Goal: Transaction & Acquisition: Purchase product/service

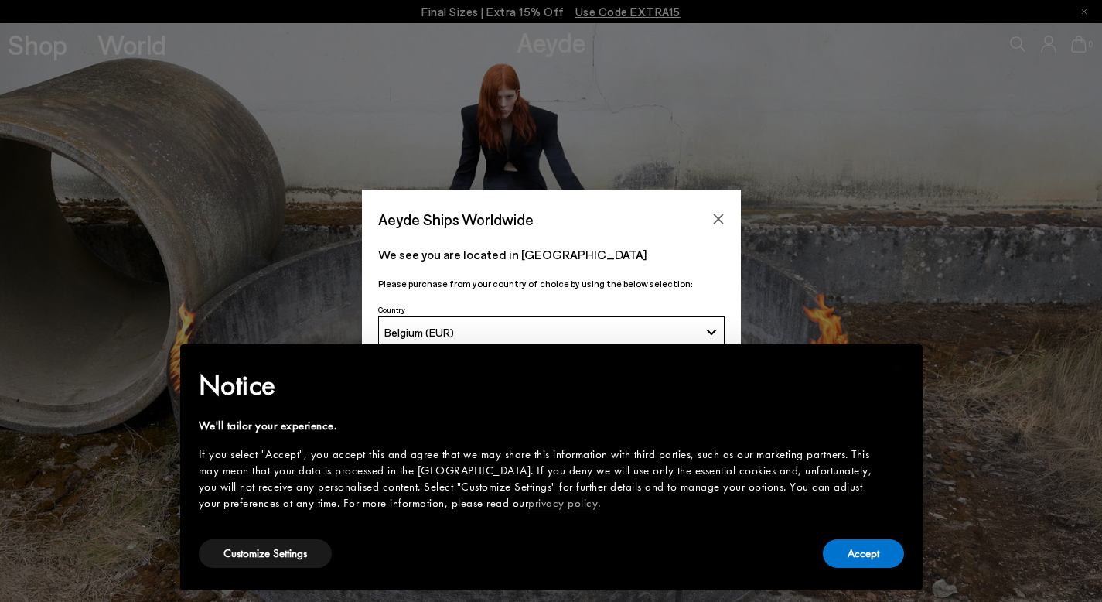
click at [867, 569] on div "Accept" at bounding box center [863, 553] width 81 height 35
click at [865, 562] on button "Accept" at bounding box center [863, 553] width 81 height 29
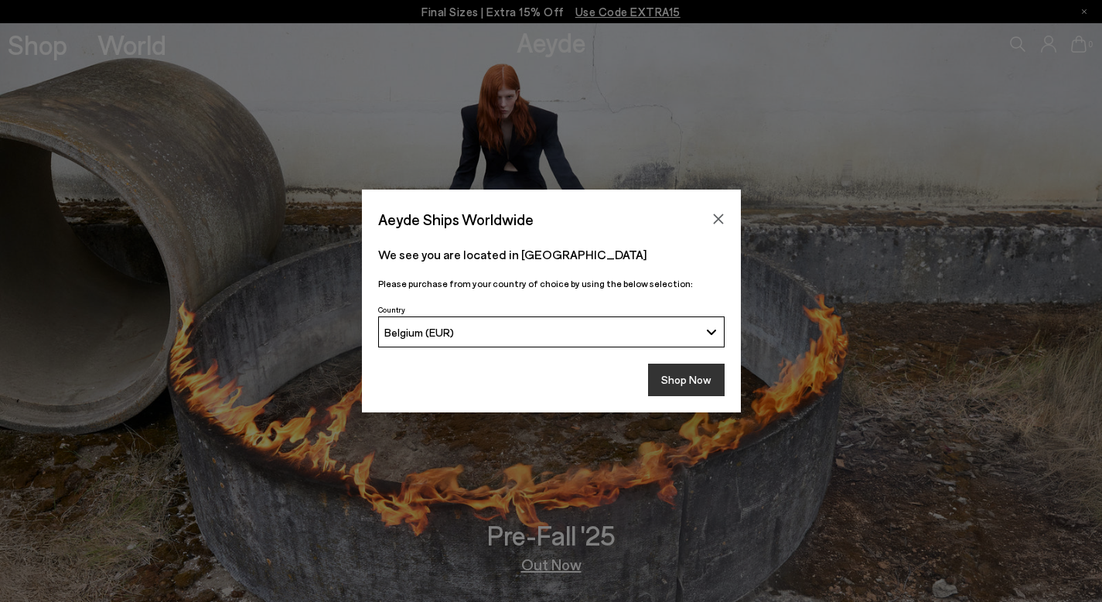
click at [675, 388] on button "Shop Now" at bounding box center [686, 380] width 77 height 32
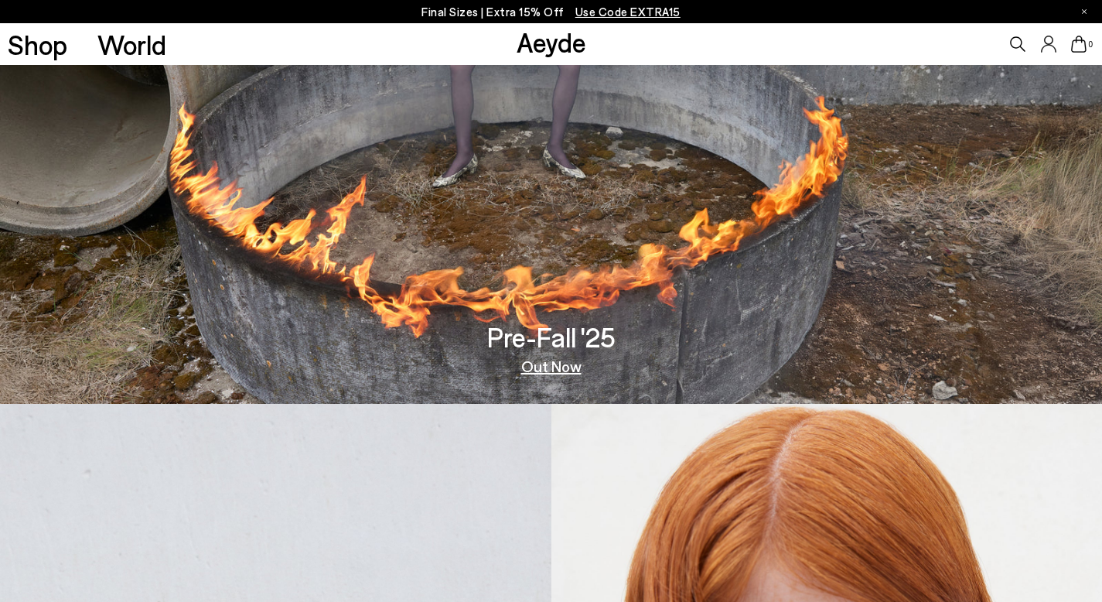
scroll to position [477, 0]
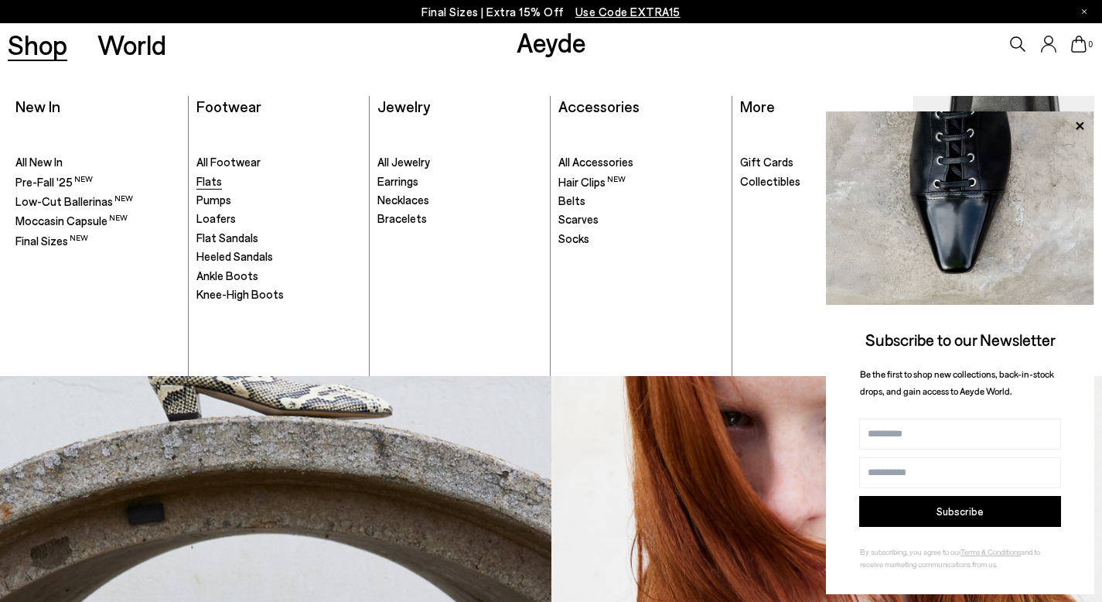
click at [212, 187] on span "Flats" at bounding box center [210, 181] width 26 height 14
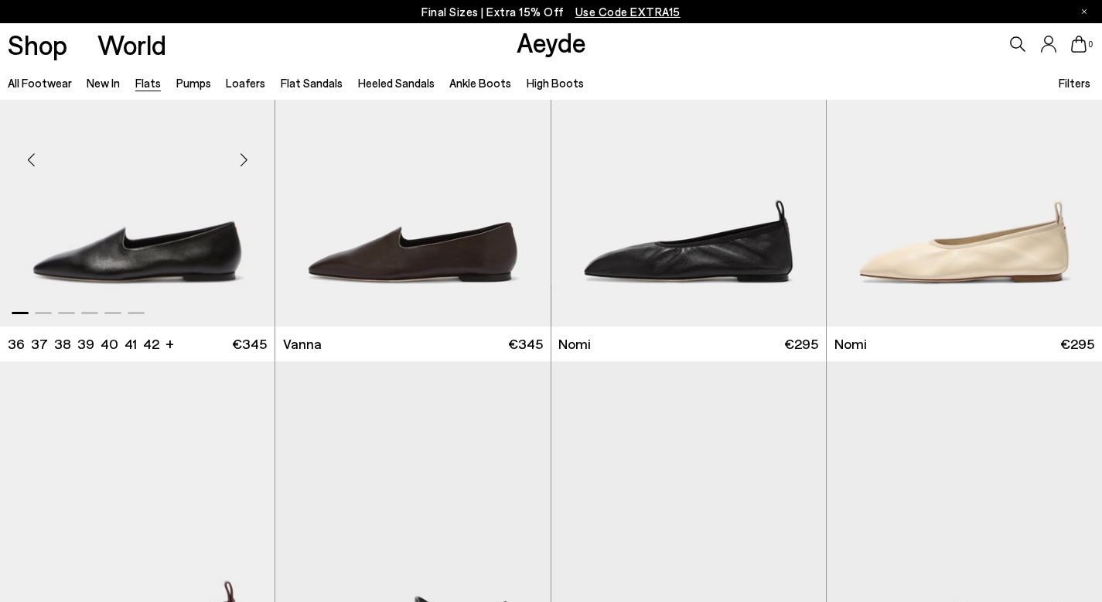
scroll to position [805, 0]
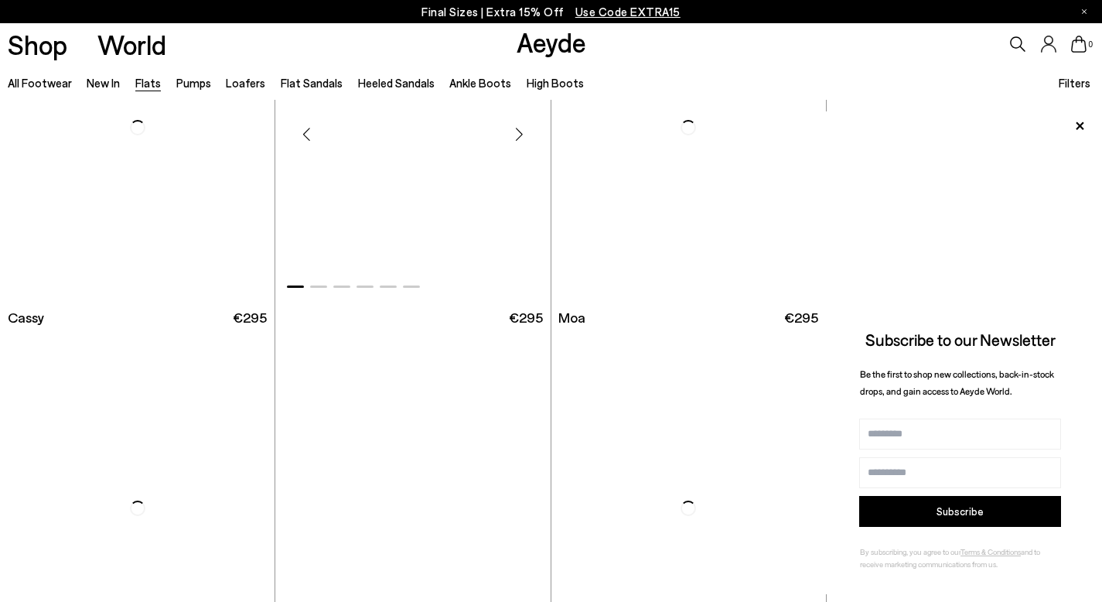
scroll to position [2044, 0]
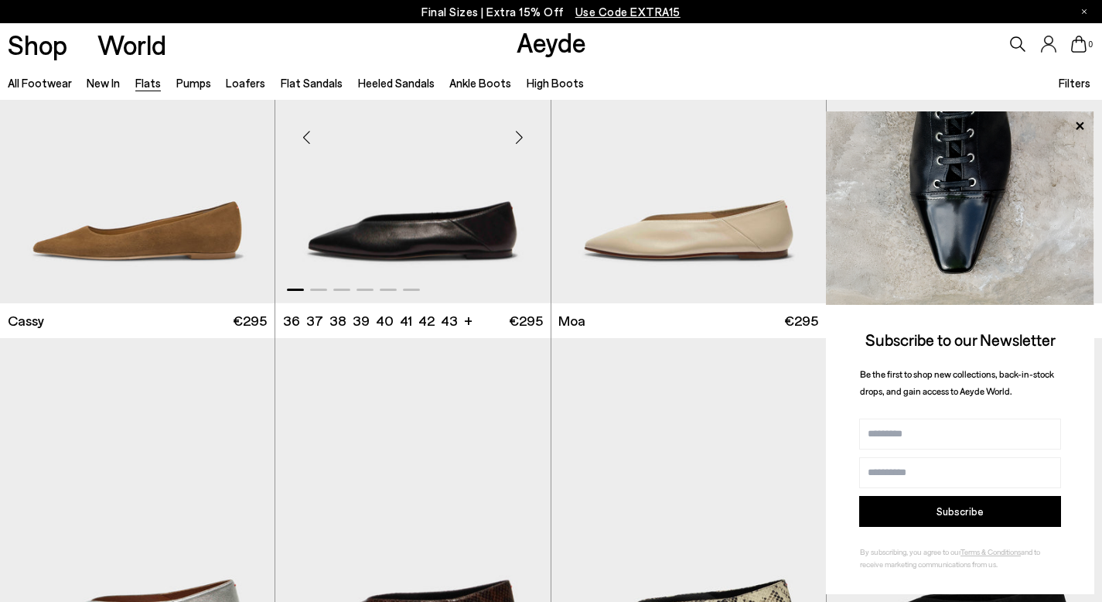
click at [518, 138] on div "Next slide" at bounding box center [520, 137] width 46 height 46
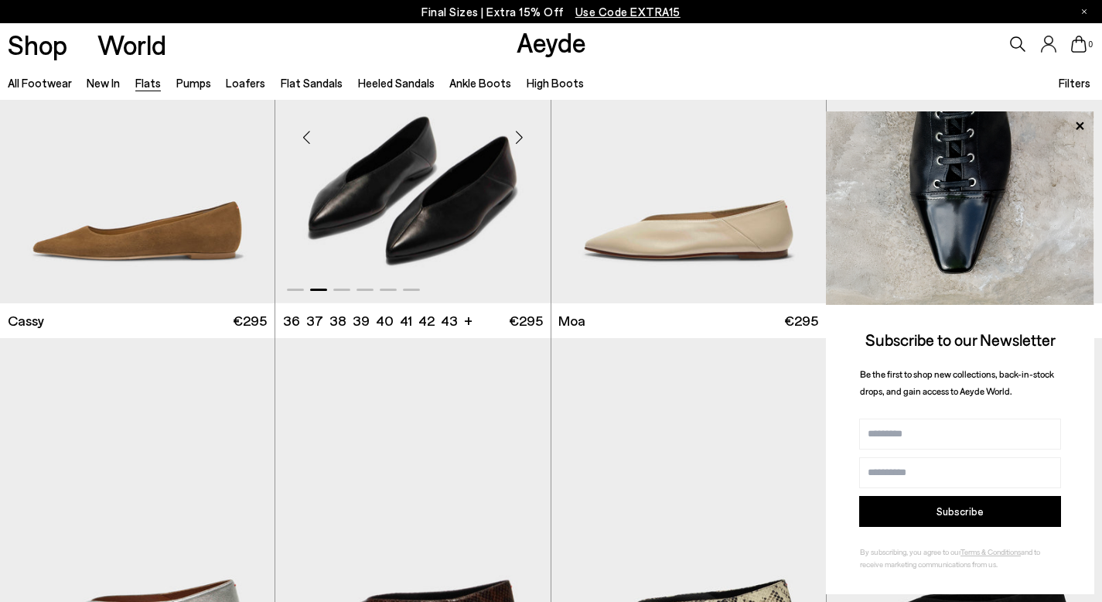
click at [518, 138] on div "Next slide" at bounding box center [520, 137] width 46 height 46
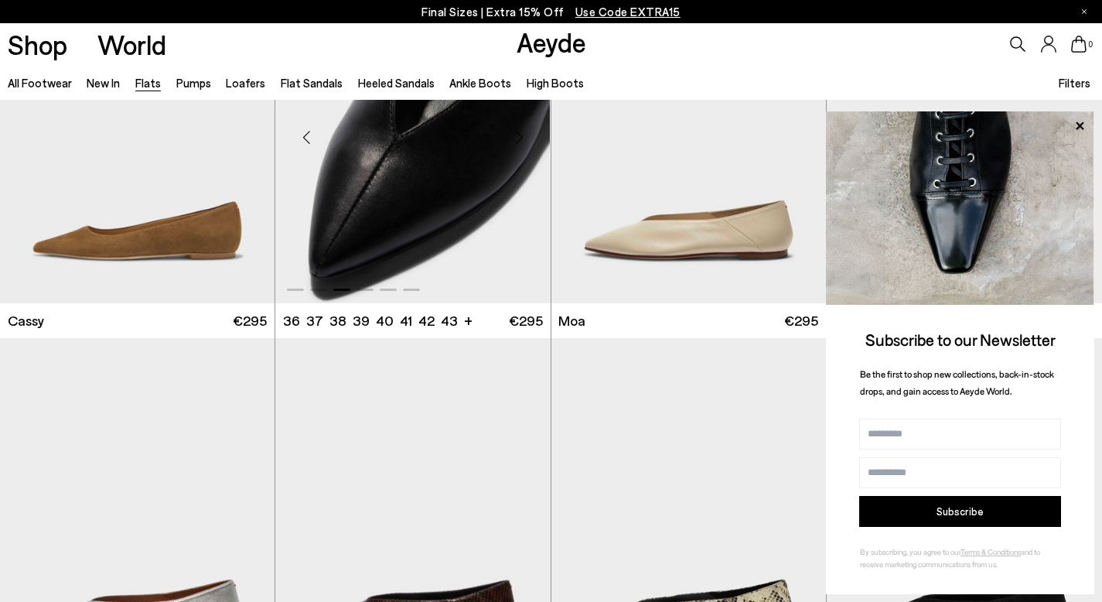
click at [518, 139] on div "Next slide" at bounding box center [520, 137] width 46 height 46
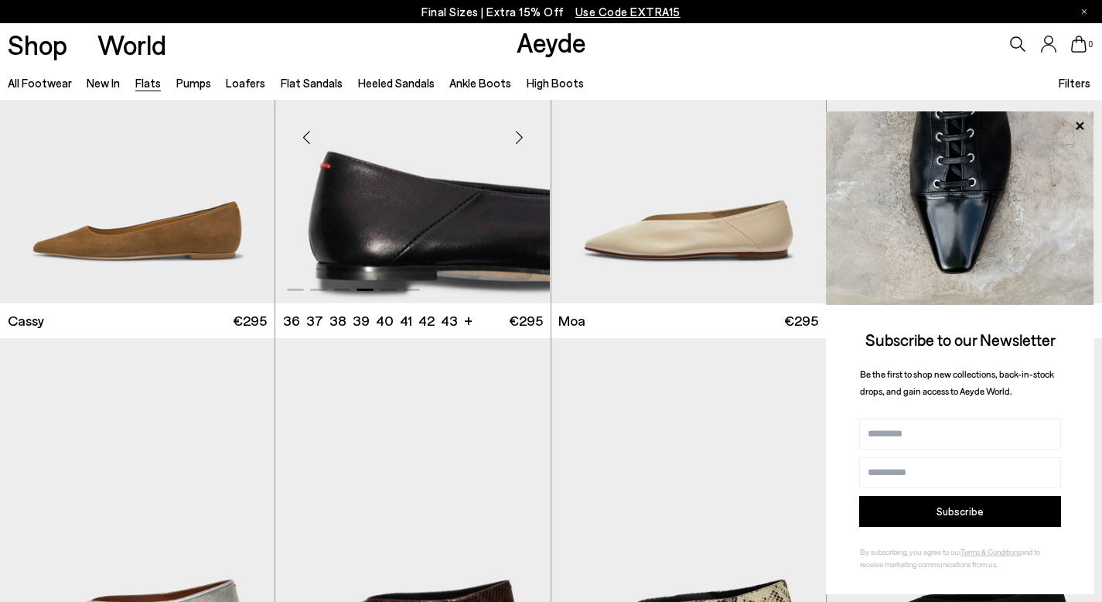
click at [518, 139] on div "Next slide" at bounding box center [520, 137] width 46 height 46
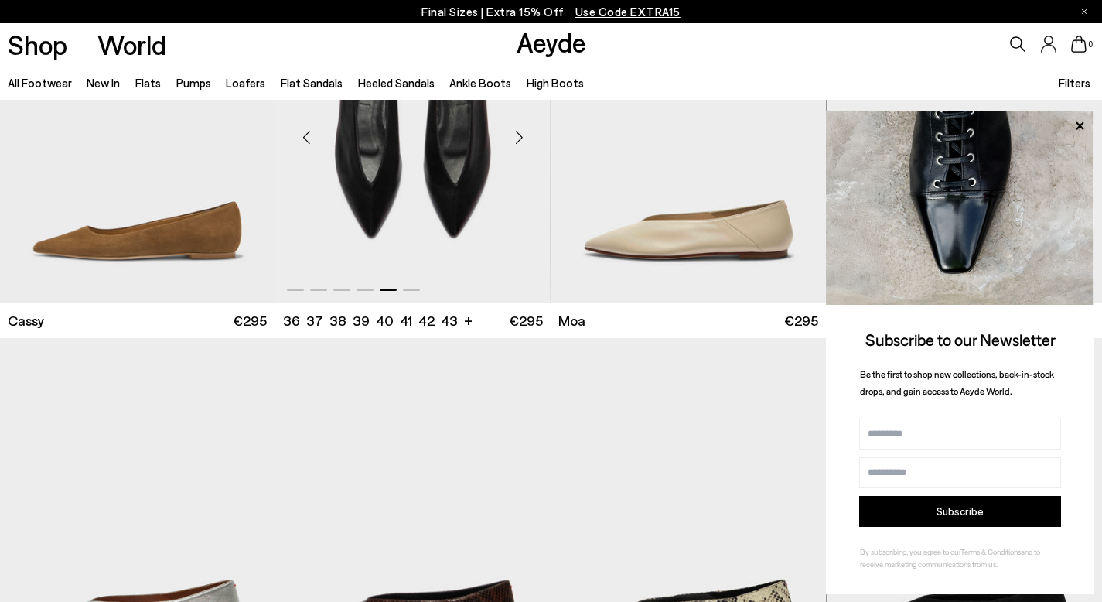
click at [518, 139] on div "Next slide" at bounding box center [520, 137] width 46 height 46
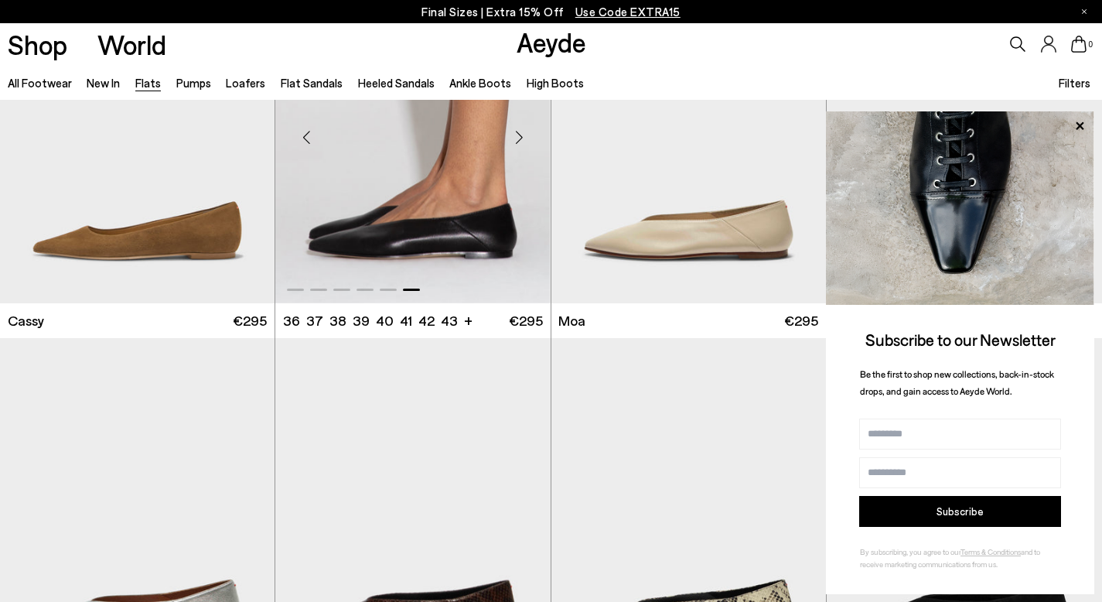
click at [518, 139] on div "Next slide" at bounding box center [520, 137] width 46 height 46
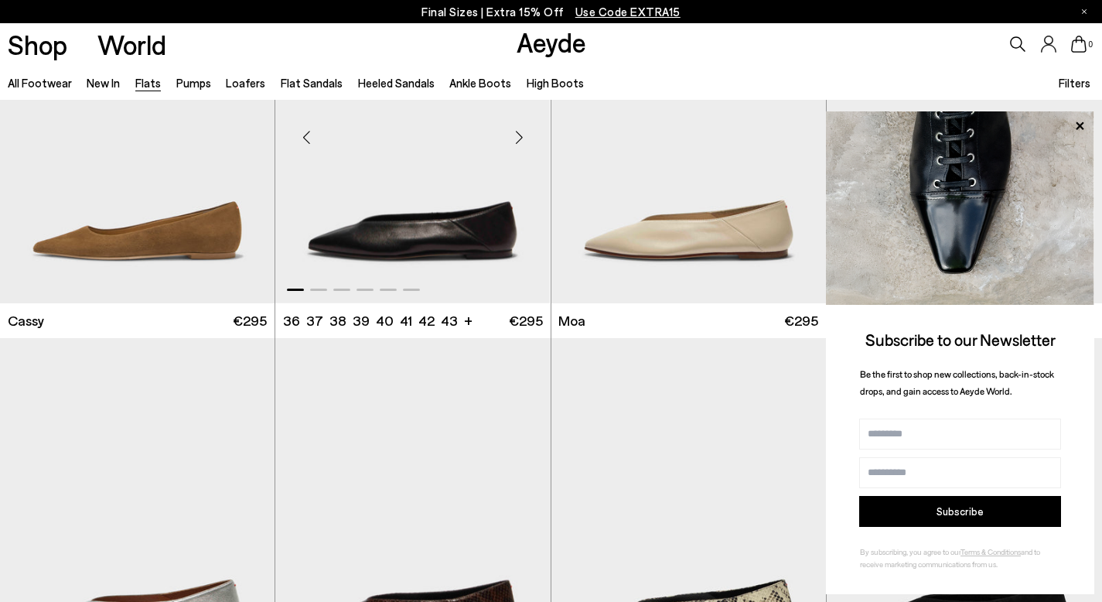
click at [518, 139] on div "Next slide" at bounding box center [520, 137] width 46 height 46
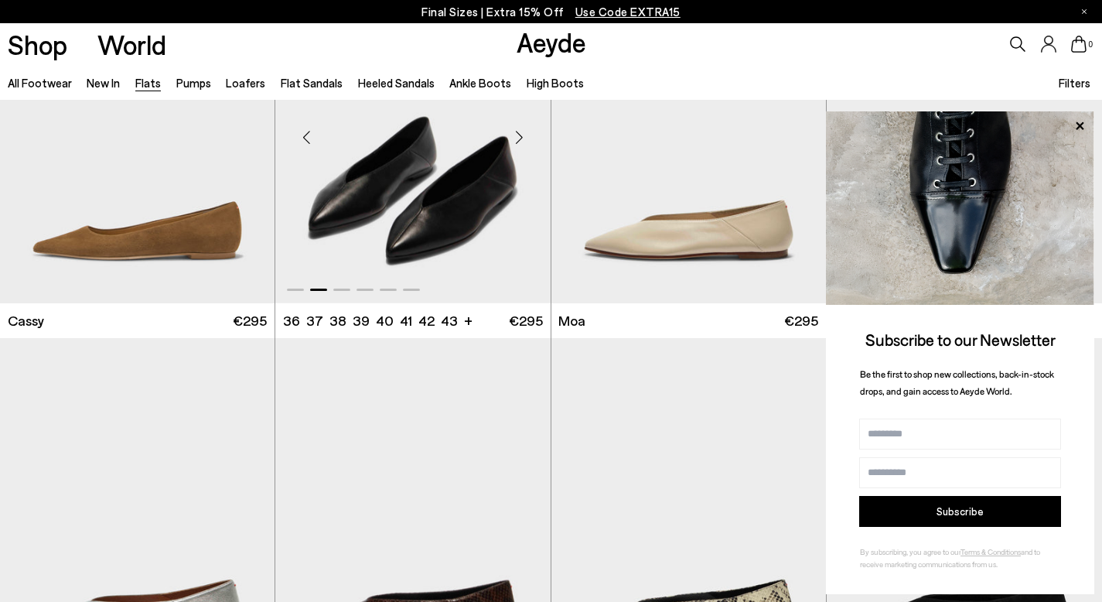
click at [518, 139] on div "Next slide" at bounding box center [520, 137] width 46 height 46
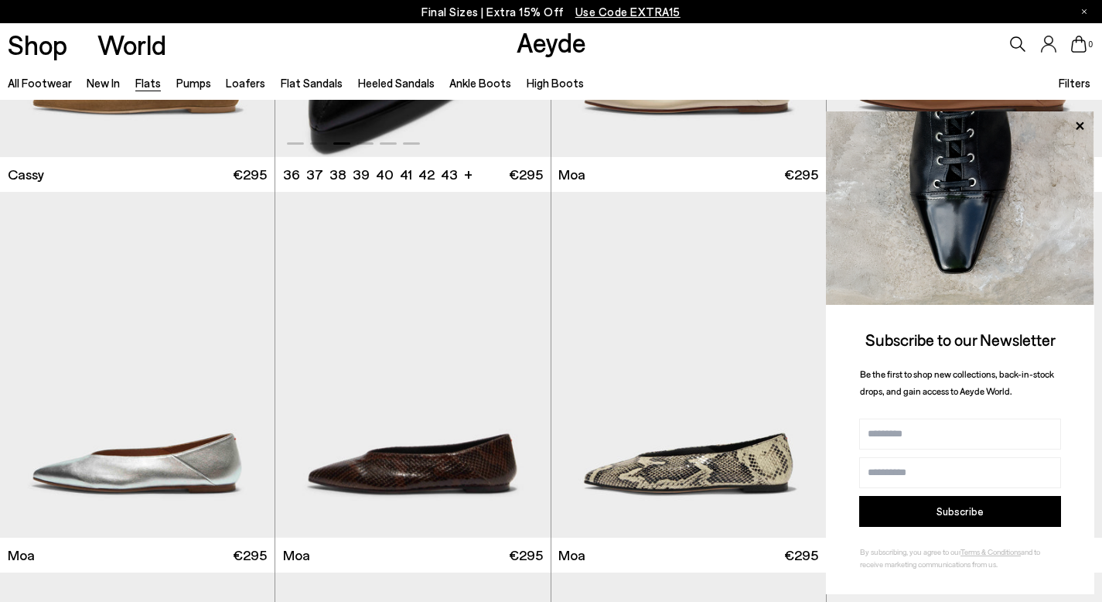
scroll to position [2415, 0]
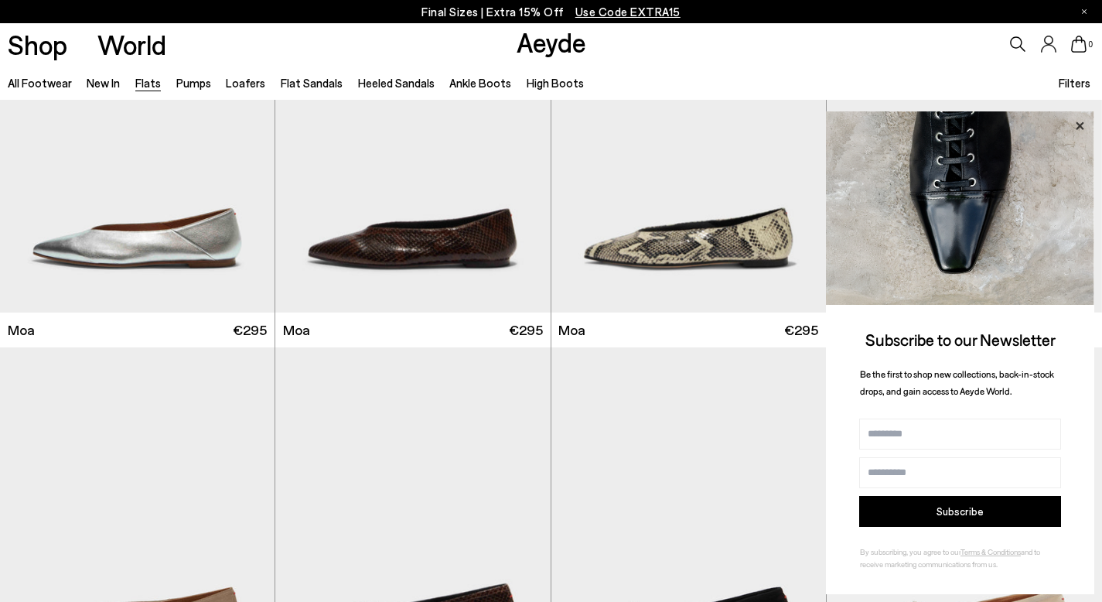
click at [1082, 123] on icon at bounding box center [1080, 125] width 8 height 8
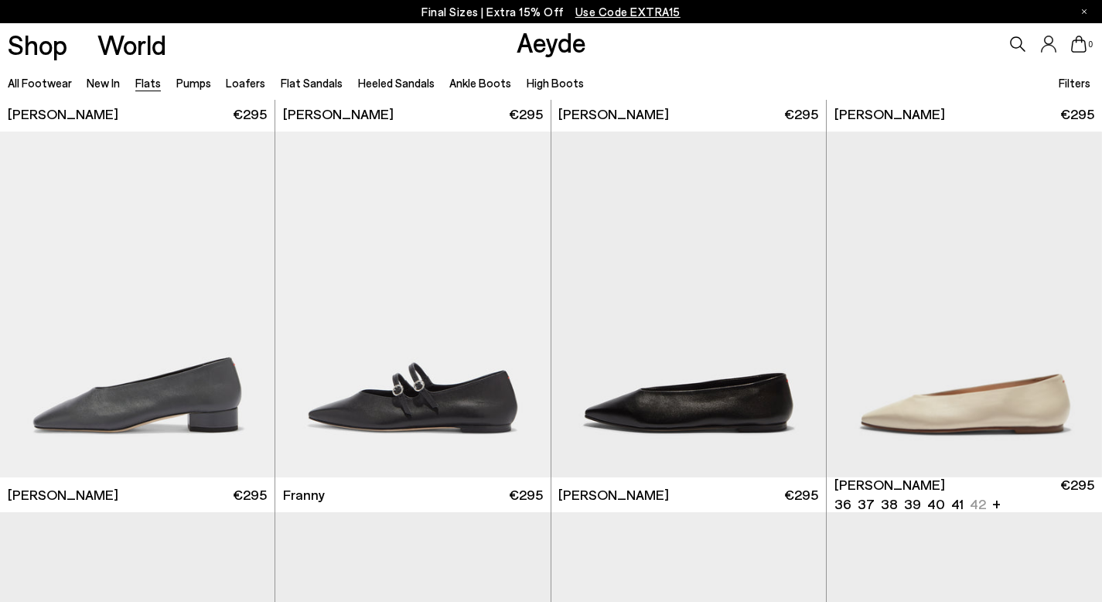
scroll to position [4154, 0]
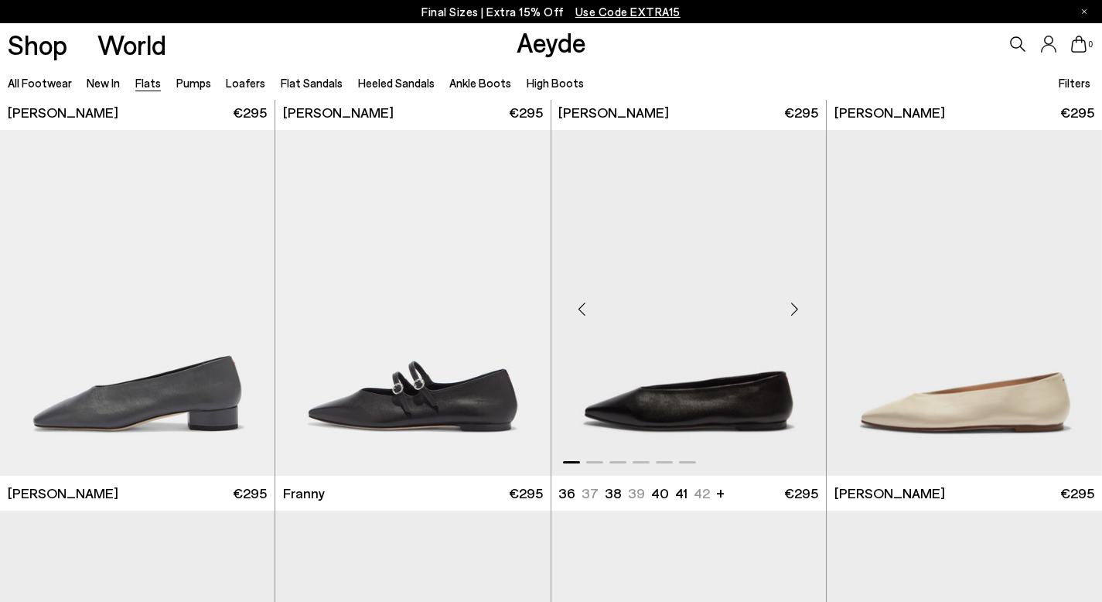
click at [791, 303] on div "Next slide" at bounding box center [795, 308] width 46 height 46
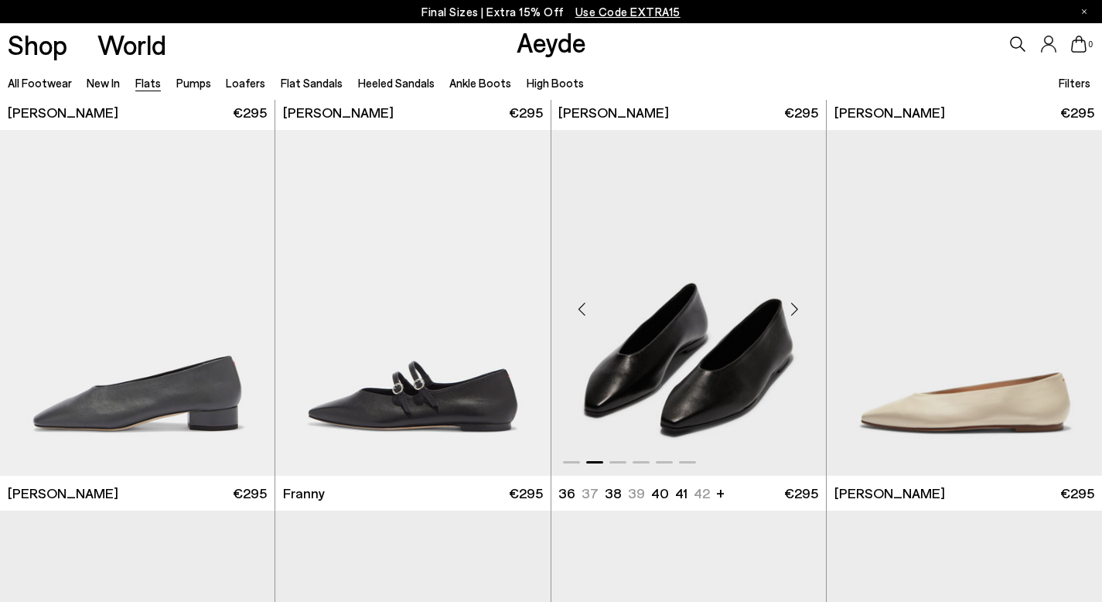
click at [791, 303] on div "Next slide" at bounding box center [795, 308] width 46 height 46
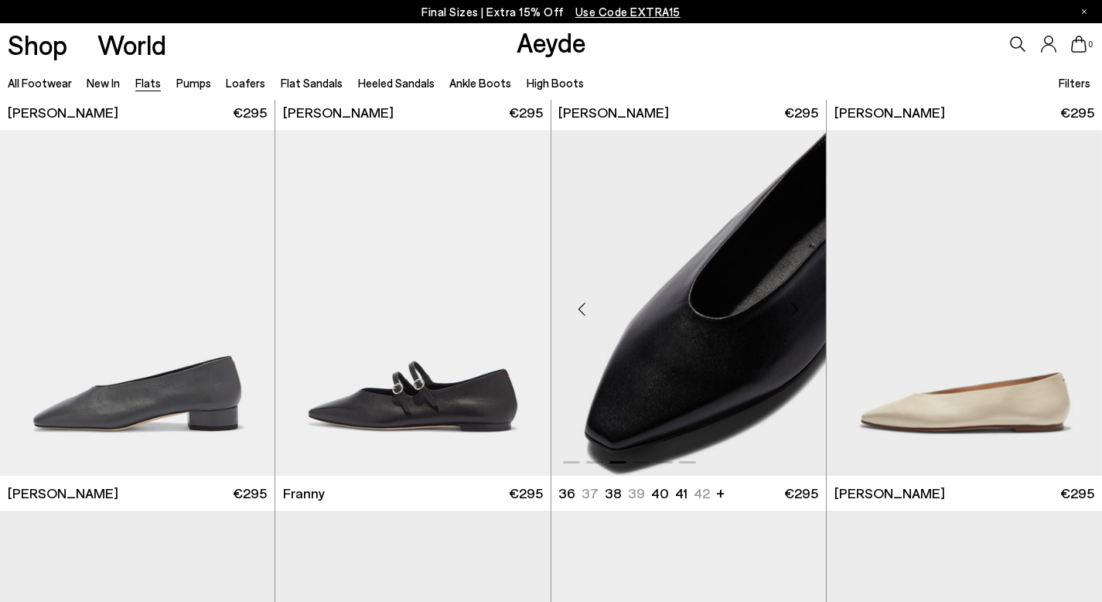
click at [791, 303] on div "Next slide" at bounding box center [795, 308] width 46 height 46
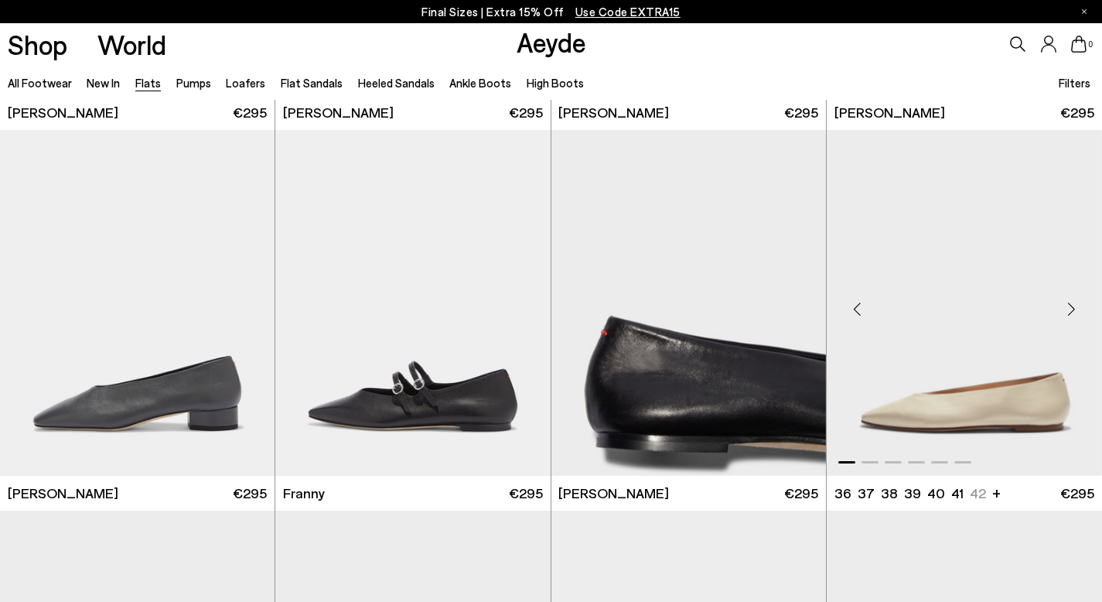
click at [1063, 320] on div "Next slide" at bounding box center [1071, 308] width 46 height 46
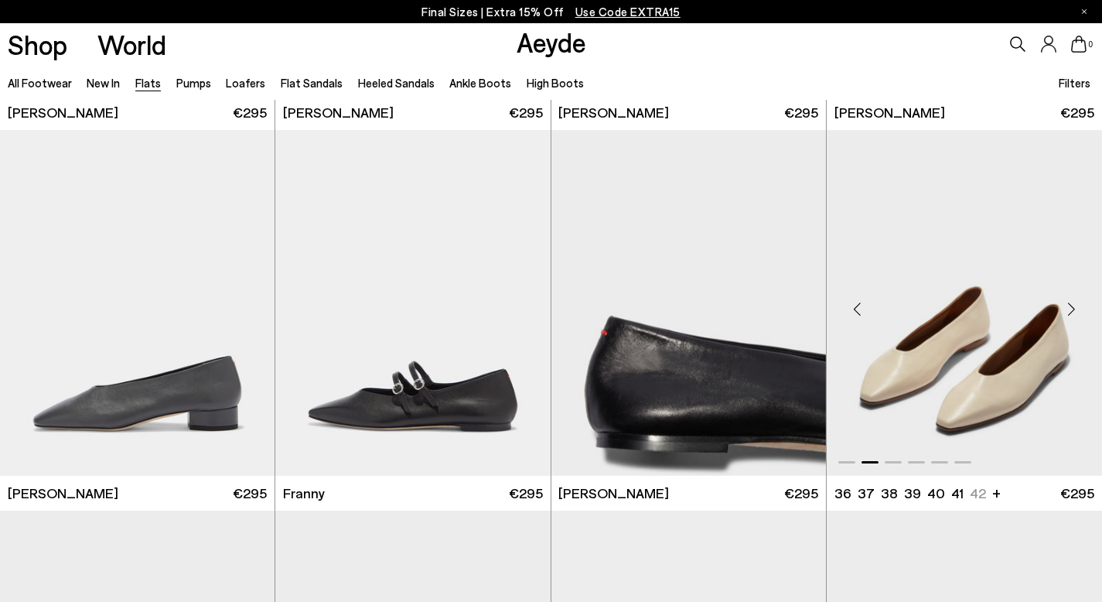
click at [1063, 320] on div "Next slide" at bounding box center [1071, 308] width 46 height 46
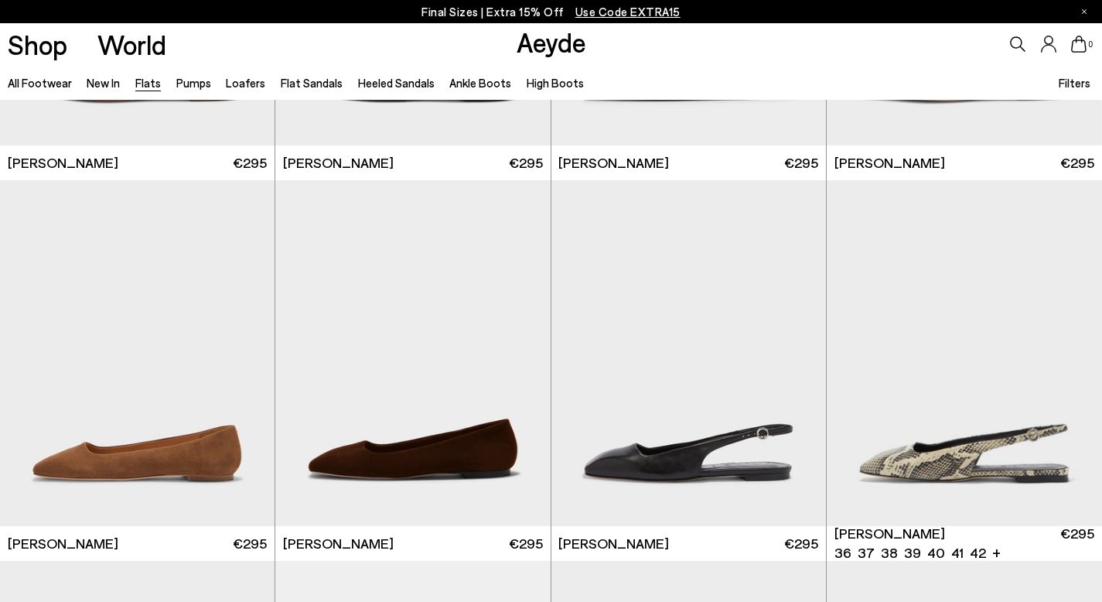
scroll to position [5281, 0]
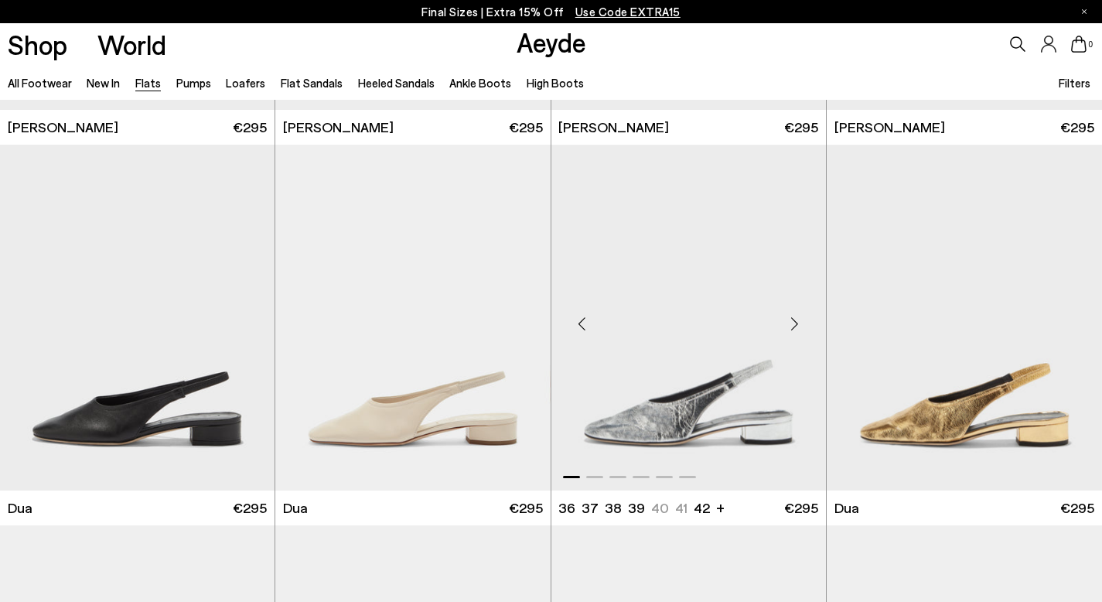
click at [798, 317] on div "Next slide" at bounding box center [795, 323] width 46 height 46
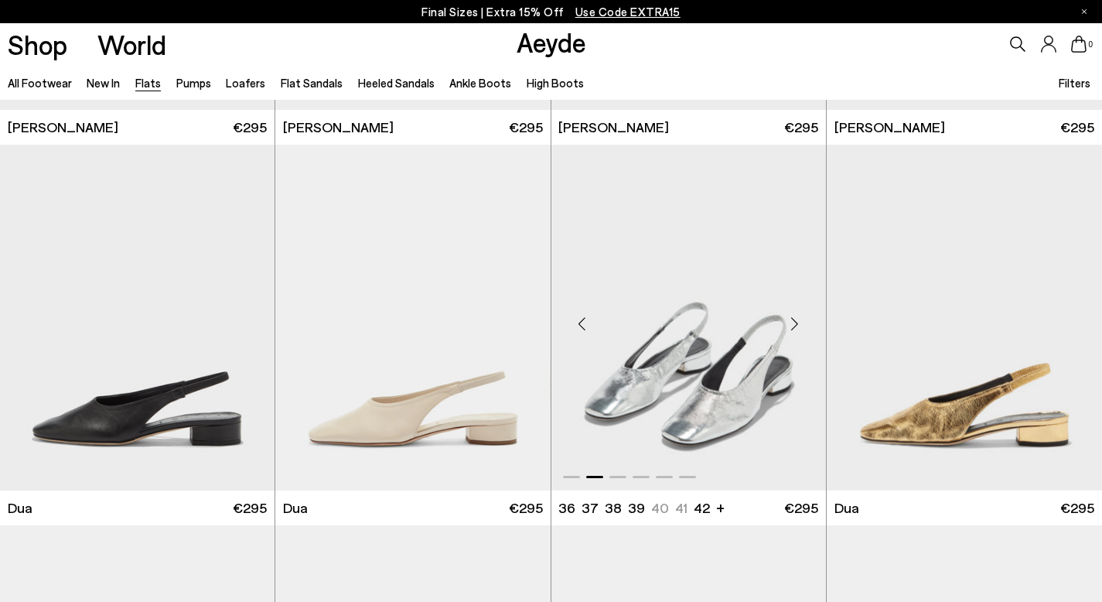
click at [798, 317] on div "Next slide" at bounding box center [795, 323] width 46 height 46
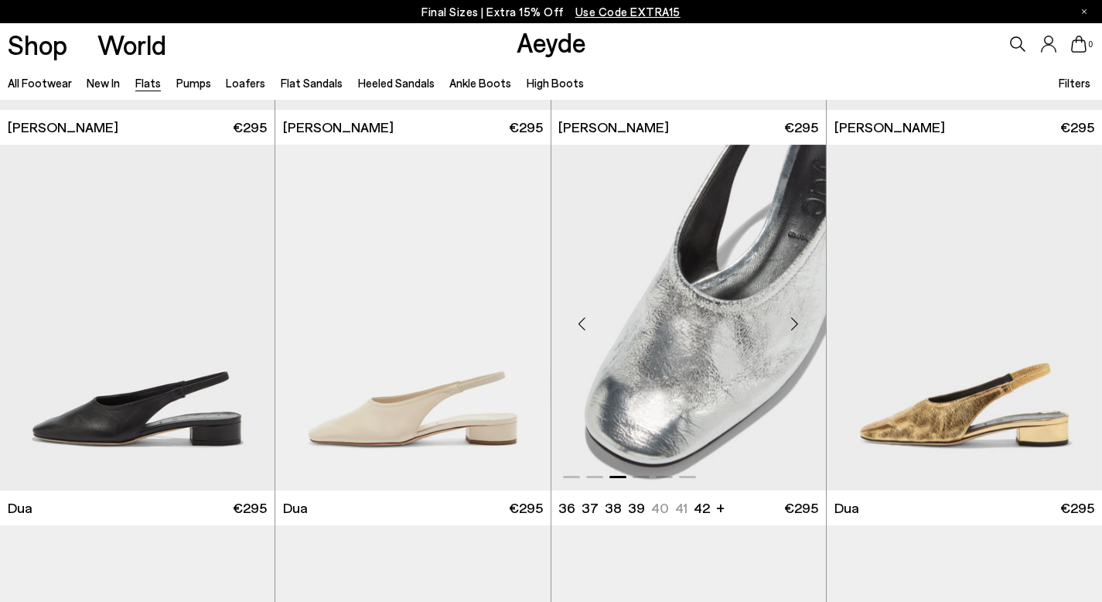
click at [798, 317] on div "Next slide" at bounding box center [795, 323] width 46 height 46
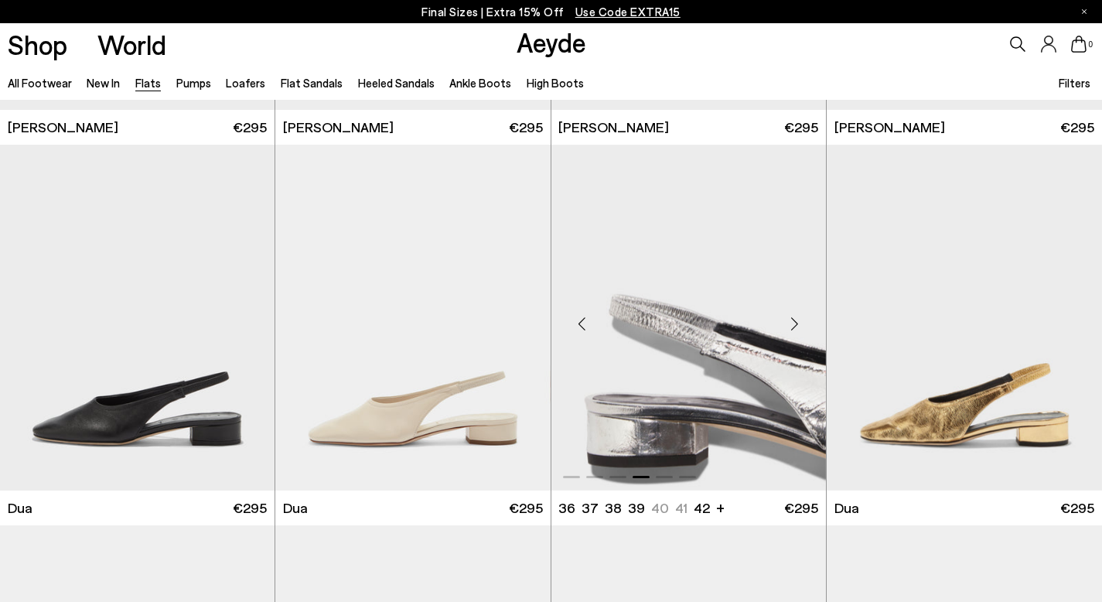
click at [798, 318] on div "Next slide" at bounding box center [795, 323] width 46 height 46
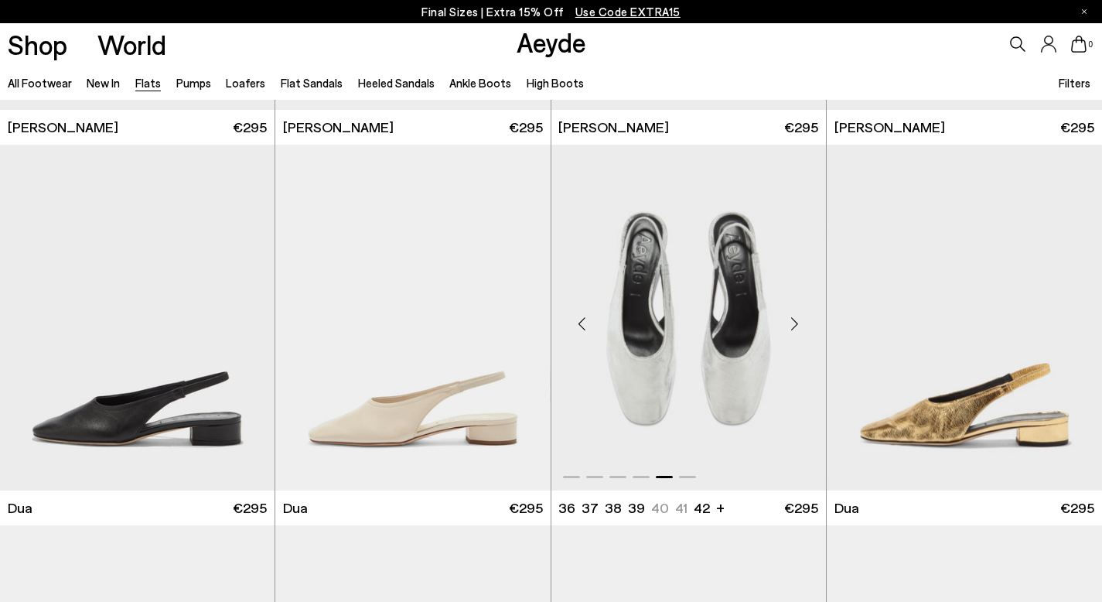
click at [798, 318] on div "Next slide" at bounding box center [795, 323] width 46 height 46
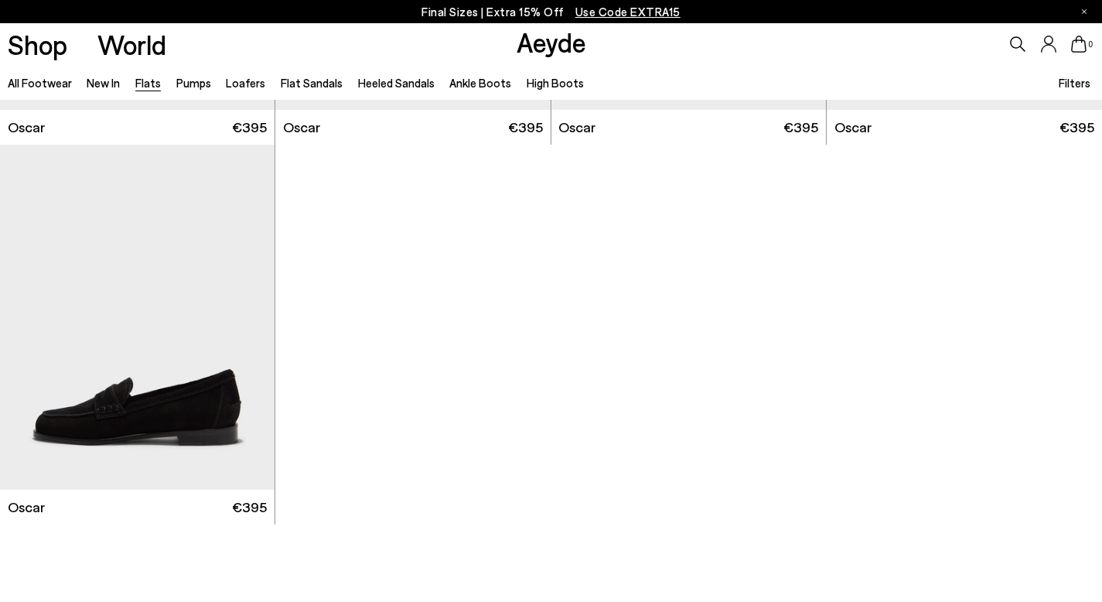
scroll to position [8053, 0]
